Goal: Find specific page/section: Find specific page/section

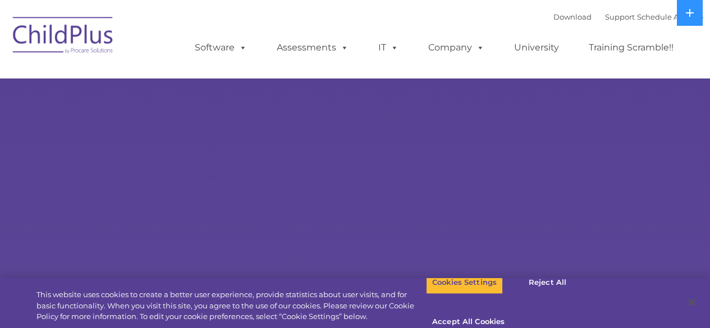
select select "MEDIUM"
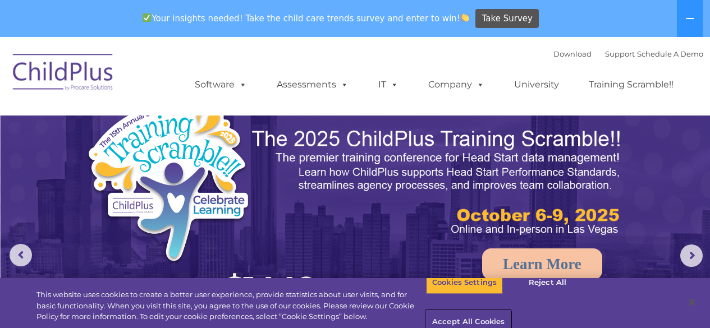
click at [510, 311] on button "Accept All Cookies" at bounding box center [468, 323] width 85 height 24
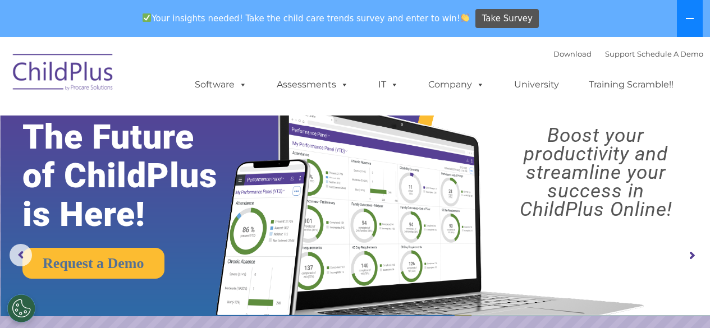
click at [689, 15] on icon at bounding box center [689, 18] width 9 height 9
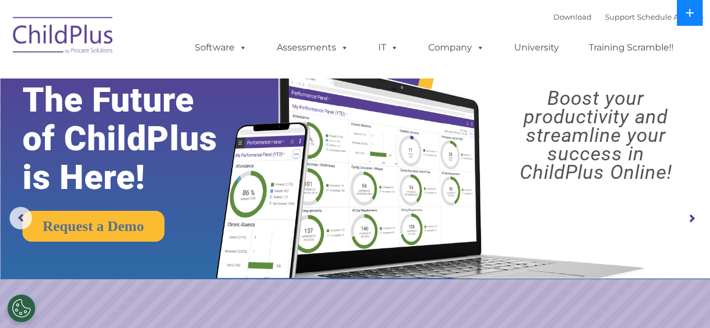
click at [689, 15] on icon at bounding box center [689, 13] width 8 height 8
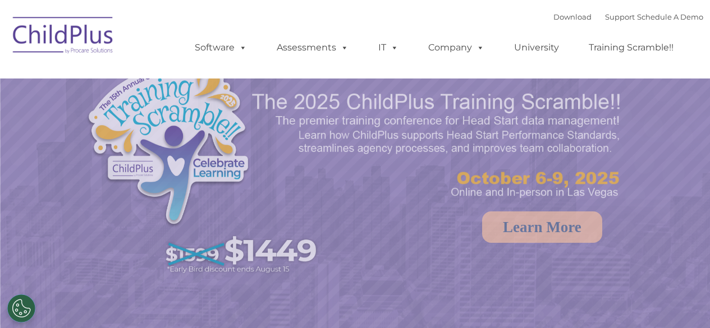
select select "MEDIUM"
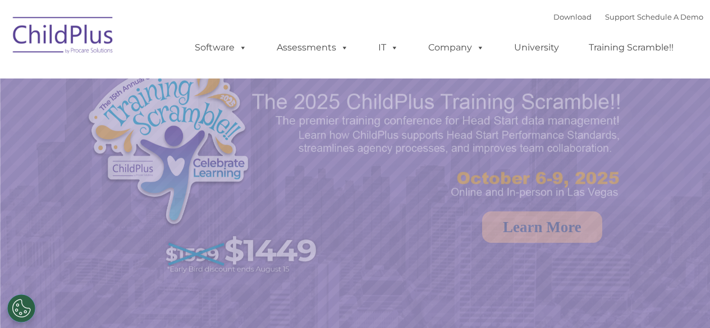
select select "MEDIUM"
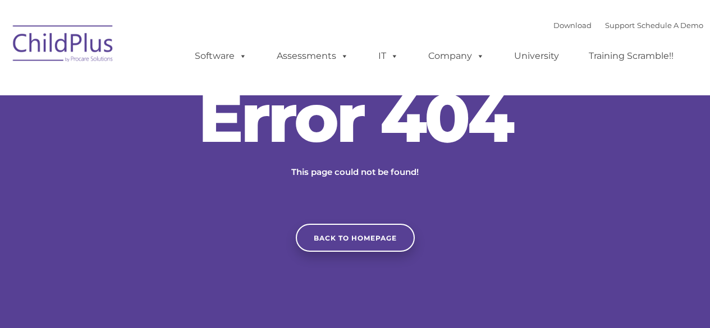
type input ""
click at [579, 97] on div "Error 404 This page could not be found! Back to homepage" at bounding box center [355, 168] width 710 height 168
